Goal: Communication & Community: Answer question/provide support

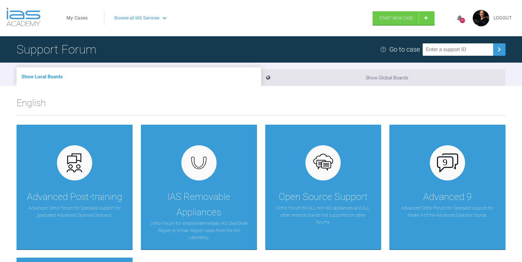
click at [76, 16] on link "My Cases" at bounding box center [77, 18] width 21 height 7
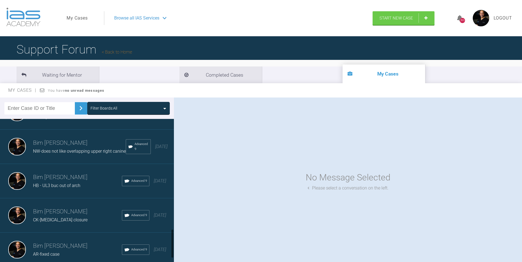
scroll to position [550, 0]
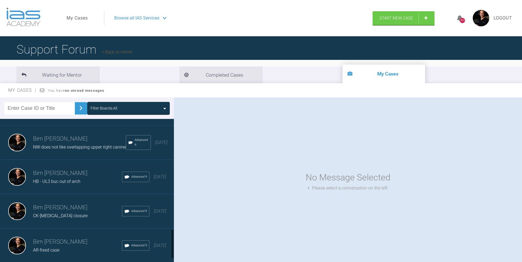
click at [69, 150] on span "NW-does not like overlapping upper right canine" at bounding box center [79, 147] width 93 height 5
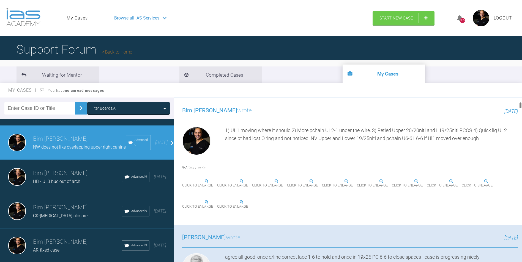
scroll to position [82, 0]
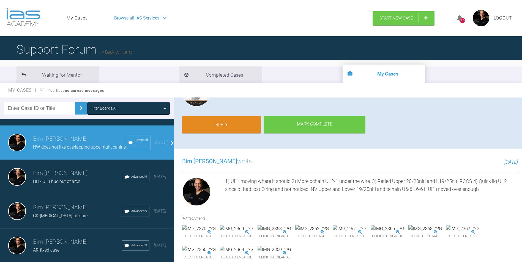
click at [211, 115] on div "[PERSON_NAME] wrote... [DATE] all good - crack on case is looking good Reply [P…" at bounding box center [350, 99] width 352 height 100
click at [213, 123] on link "Reply" at bounding box center [221, 125] width 79 height 17
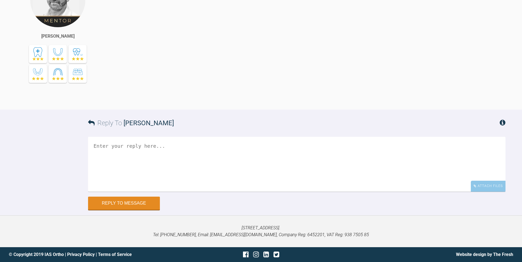
scroll to position [8711, 0]
paste textarea "1) Removed all underties. 2) Upper and lower 19/25niti 3) Pchain U6-6 and L6-6 …"
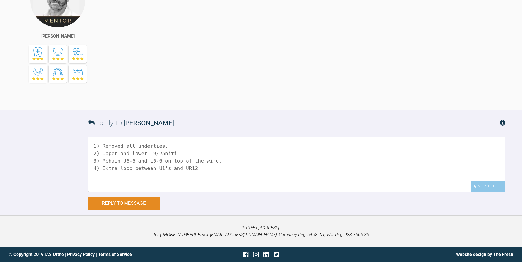
drag, startPoint x: 135, startPoint y: 145, endPoint x: 167, endPoint y: 145, distance: 31.9
click at [167, 145] on textarea "1) Removed all underties. 2) Upper and lower 19/25niti 3) Pchain U6-6 and L6-6 …" at bounding box center [296, 164] width 417 height 55
click at [103, 141] on textarea "1) Removed all underties. 2) Upper and lower 19/25niti 3) Pchain U6-6 and L6-6 …" at bounding box center [296, 164] width 417 height 55
click at [101, 144] on textarea "1) Removed all underties. 2) Upper and lower 19/25niti 3) Pchain U6-6 and L6-6 …" at bounding box center [296, 164] width 417 height 55
click at [172, 148] on textarea "upper and lower CL 1) Removed all underties. 2) Upper and lower 19/25niti 3) Pc…" at bounding box center [296, 164] width 417 height 55
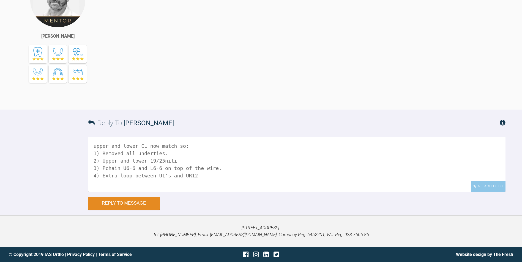
drag, startPoint x: 135, startPoint y: 154, endPoint x: 166, endPoint y: 153, distance: 30.8
click at [166, 153] on textarea "upper and lower CL now match so: 1) Removed all underties. 2) Upper and lower 1…" at bounding box center [296, 164] width 417 height 55
click at [145, 152] on textarea "upper and lower CL now match so: 1) Removed all lacebacks 2) Upper and lower 19…" at bounding box center [296, 164] width 417 height 55
click at [207, 176] on textarea "upper and lower CL now match so: 1) Removed all lace backs 2) Upper and lower 1…" at bounding box center [296, 164] width 417 height 55
type textarea "upper and lower CL now match so: 1) Removed all lace backs 2) Upper and lower 1…"
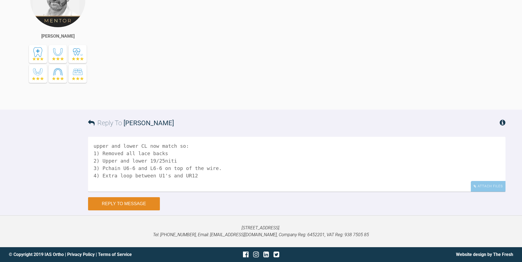
click at [145, 197] on button "Reply to Message" at bounding box center [124, 203] width 72 height 13
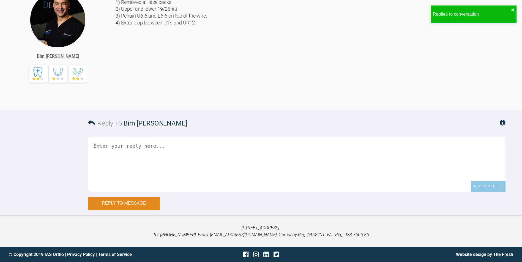
scroll to position [8881, 0]
